Goal: Task Accomplishment & Management: Manage account settings

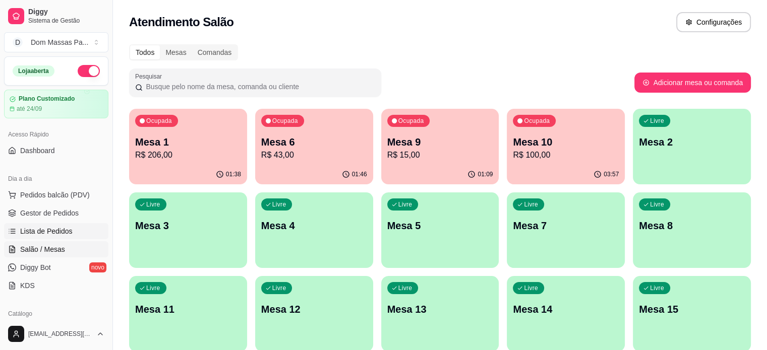
click at [42, 230] on span "Lista de Pedidos" at bounding box center [46, 231] width 52 height 10
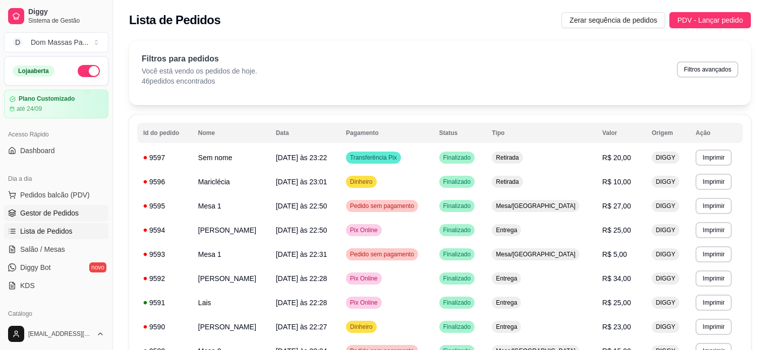
click at [76, 211] on span "Gestor de Pedidos" at bounding box center [49, 213] width 58 height 10
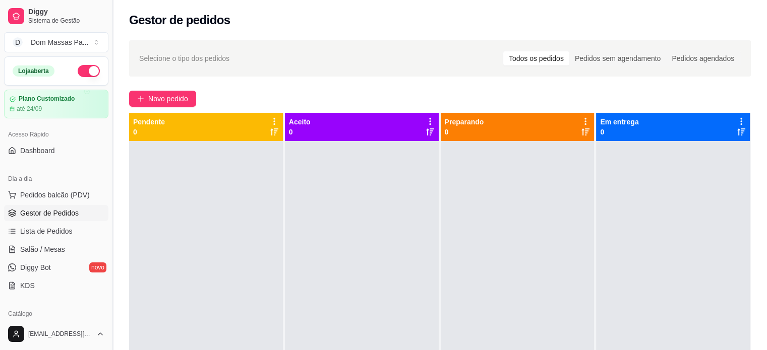
click at [109, 161] on button "Toggle Sidebar" at bounding box center [112, 175] width 8 height 350
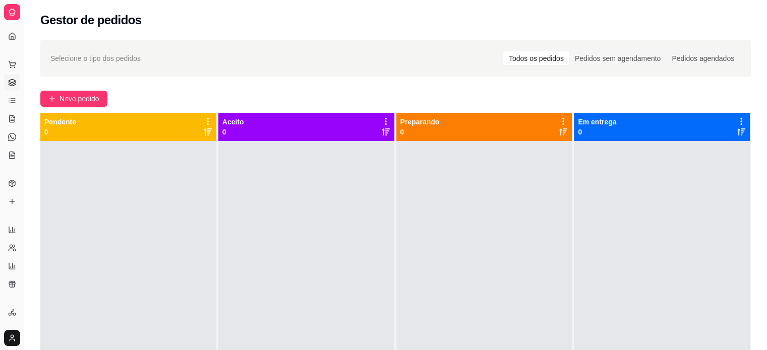
click at [109, 161] on div at bounding box center [128, 316] width 176 height 350
click at [12, 237] on link "Relatórios de vendas" at bounding box center [12, 230] width 16 height 16
select select "ALL"
select select "0"
